Goal: Transaction & Acquisition: Subscribe to service/newsletter

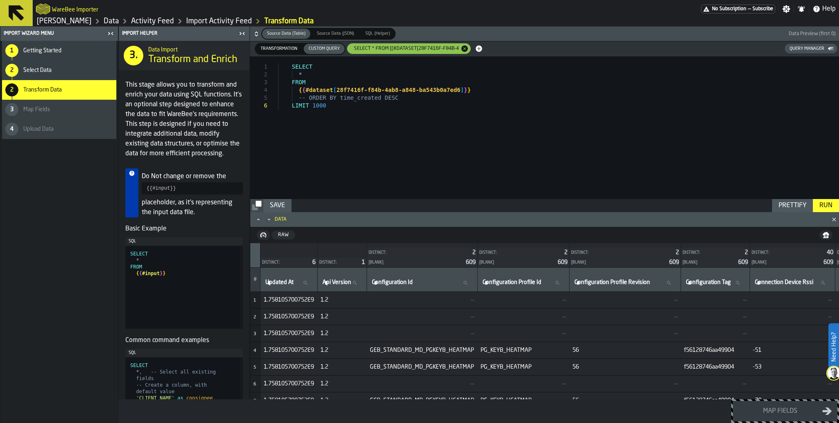
click at [714, 10] on span "No Subscription" at bounding box center [729, 9] width 34 height 6
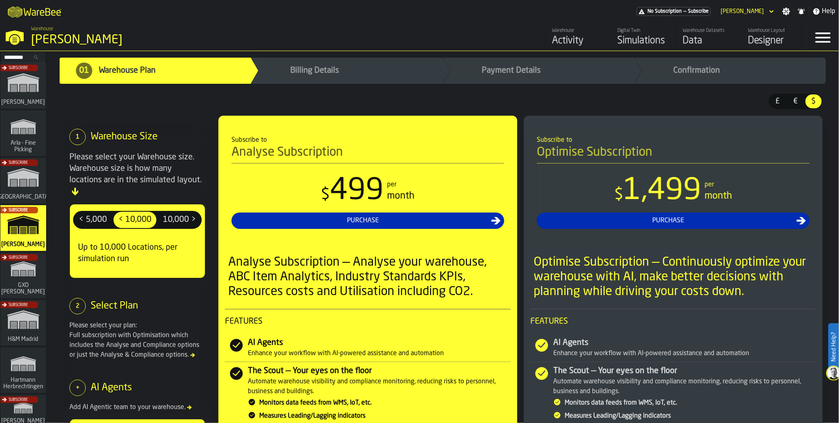
click at [18, 274] on div "Subscribe" at bounding box center [22, 277] width 46 height 47
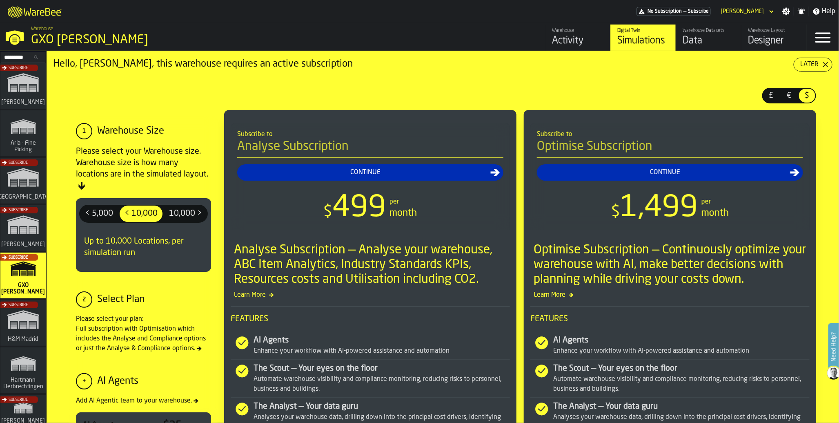
click at [709, 45] on div "Data" at bounding box center [709, 40] width 52 height 13
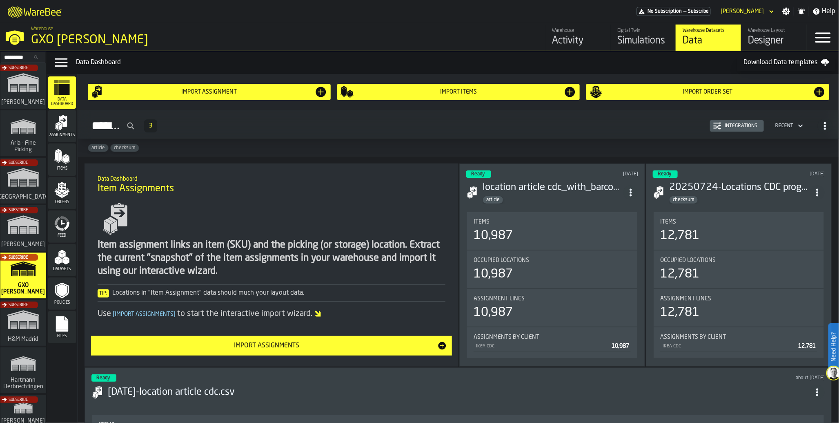
click at [66, 221] on icon "menu Feed" at bounding box center [62, 223] width 16 height 16
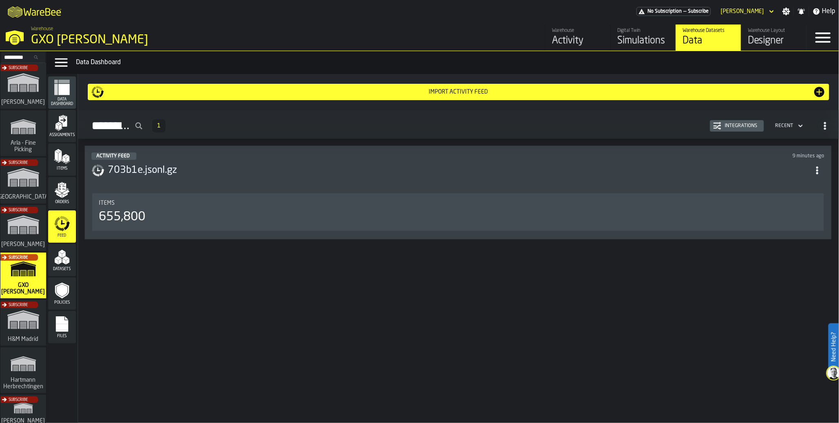
click at [129, 223] on div "655,800" at bounding box center [122, 217] width 47 height 15
